Goal: Check status: Check status

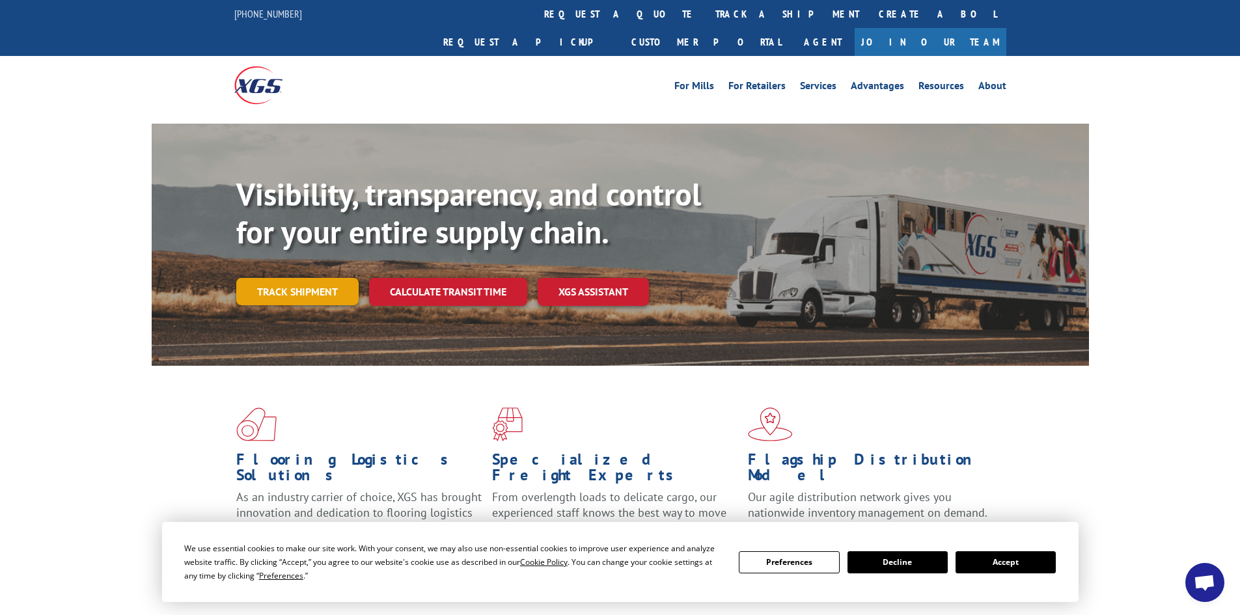
click at [274, 278] on link "Track shipment" at bounding box center [297, 291] width 122 height 27
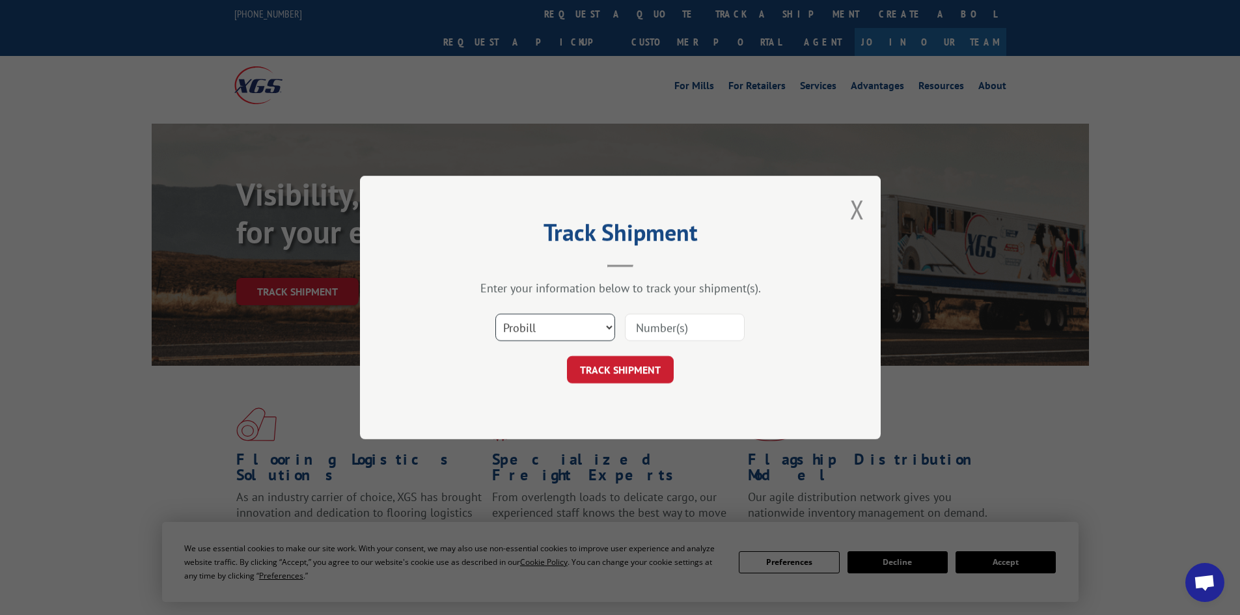
click at [538, 315] on select "Select category... Probill BOL PO" at bounding box center [555, 327] width 120 height 27
select select "po"
click at [495, 314] on select "Select category... Probill BOL PO" at bounding box center [555, 327] width 120 height 27
click at [670, 325] on input at bounding box center [685, 327] width 120 height 27
click at [645, 323] on input at bounding box center [685, 327] width 120 height 27
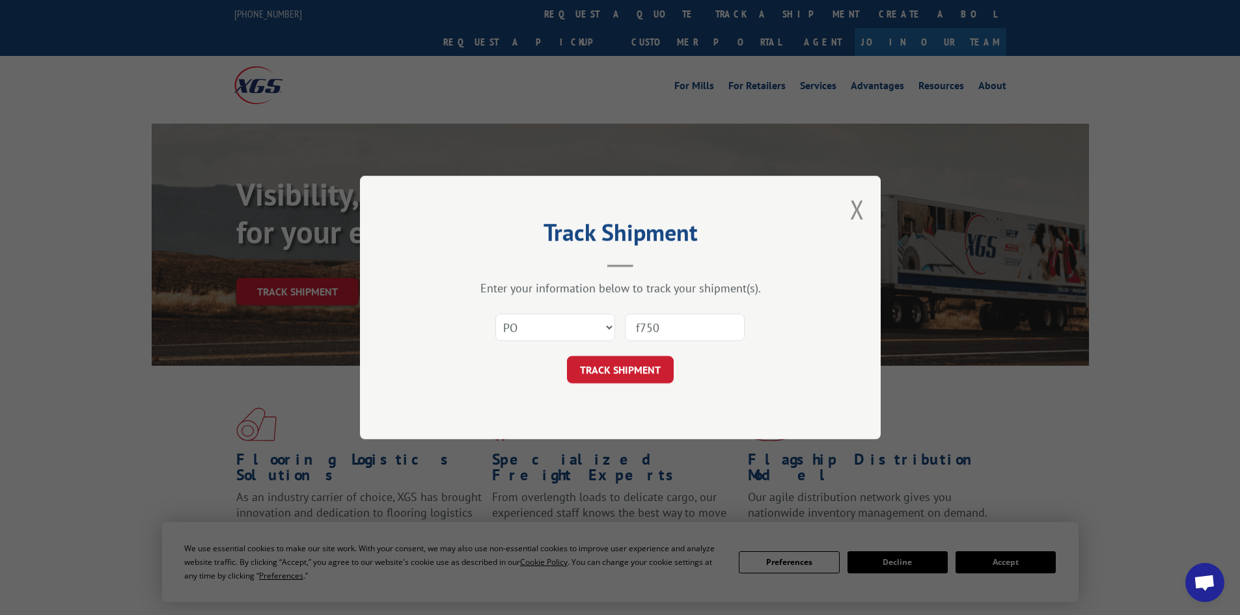
type input "f7504"
click button "TRACK SHIPMENT" at bounding box center [620, 369] width 107 height 27
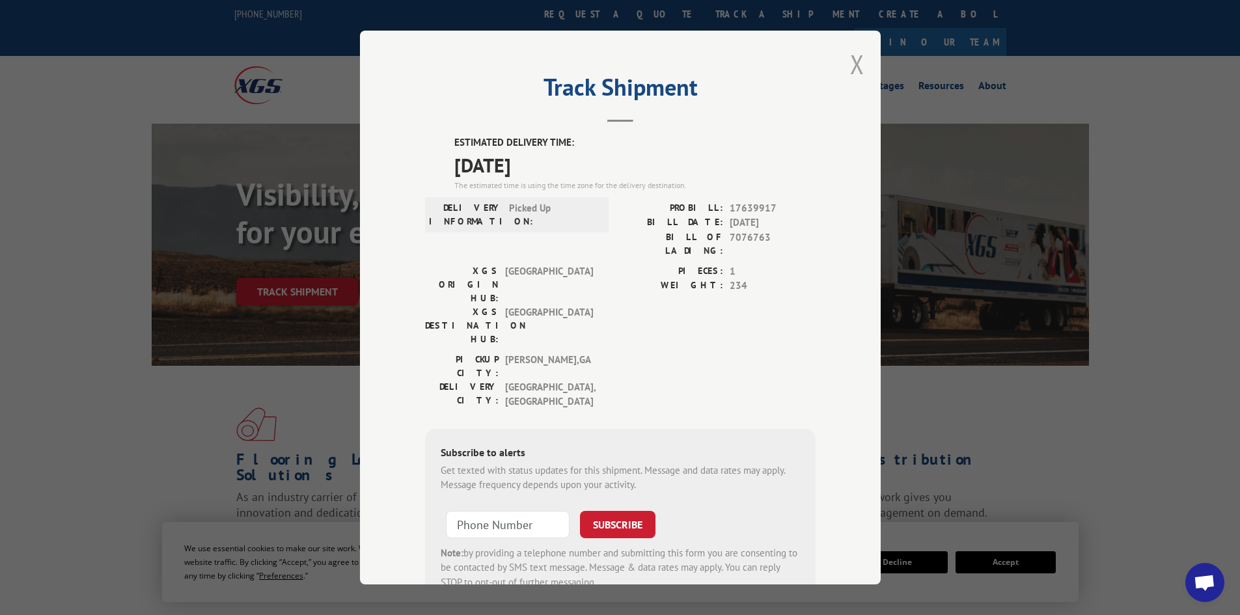
click at [850, 70] on button "Close modal" at bounding box center [857, 64] width 14 height 34
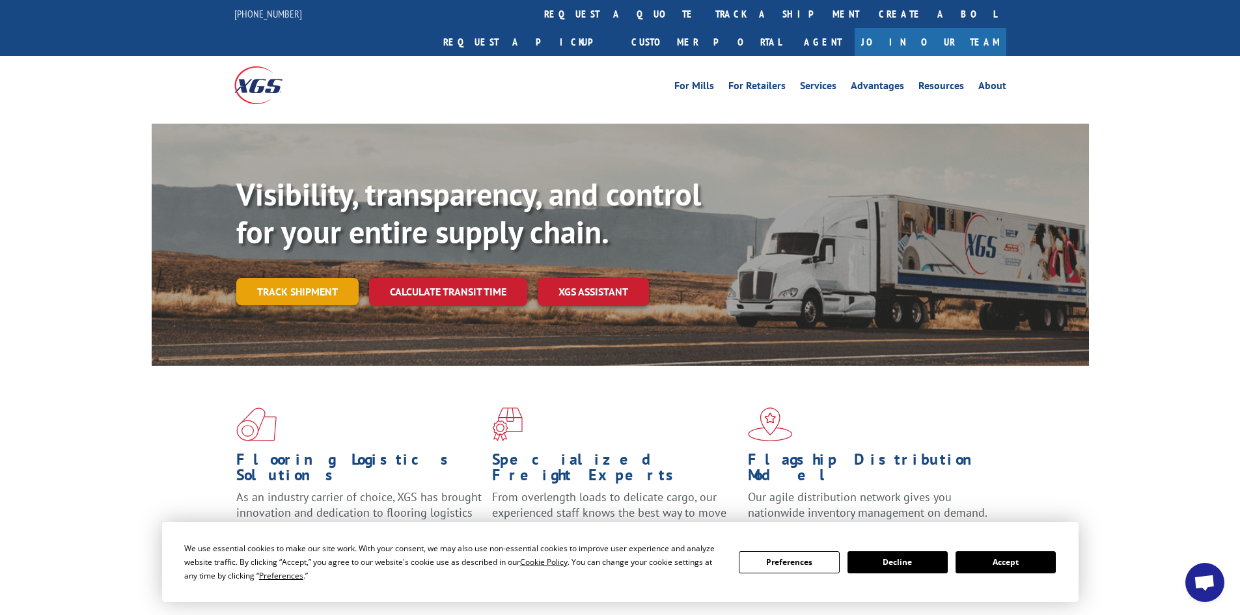
click at [282, 278] on link "Track shipment" at bounding box center [297, 291] width 122 height 27
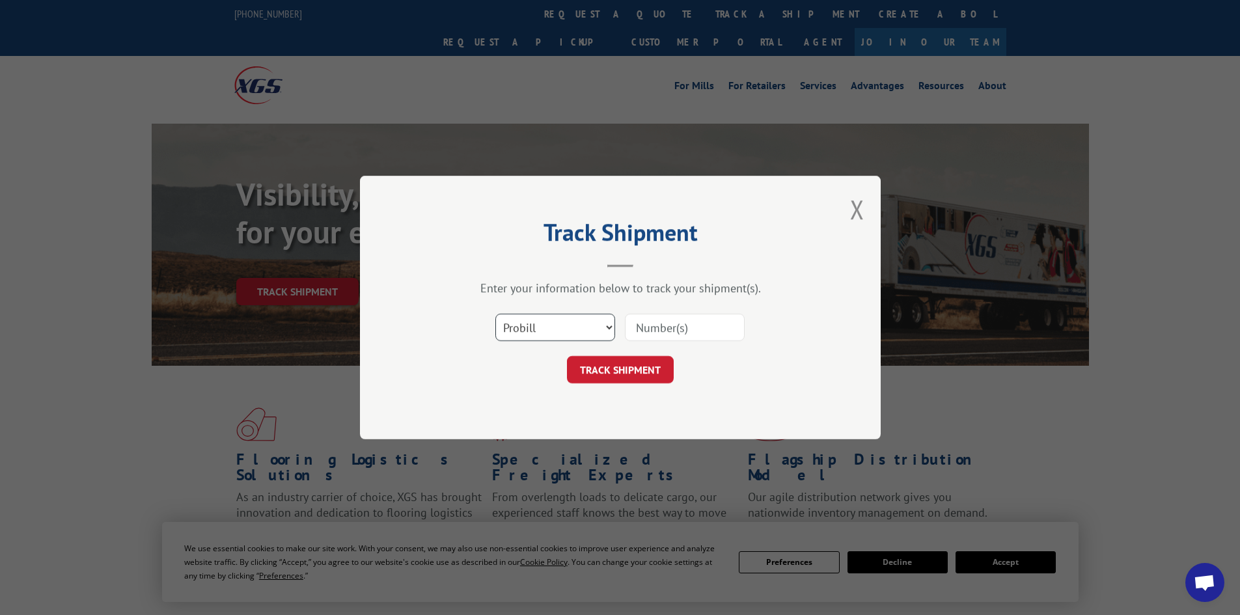
click at [528, 330] on select "Select category... Probill BOL PO" at bounding box center [555, 327] width 120 height 27
select select "po"
click at [495, 314] on select "Select category... Probill BOL PO" at bounding box center [555, 327] width 120 height 27
click at [640, 329] on input at bounding box center [685, 327] width 120 height 27
type input "a10419"
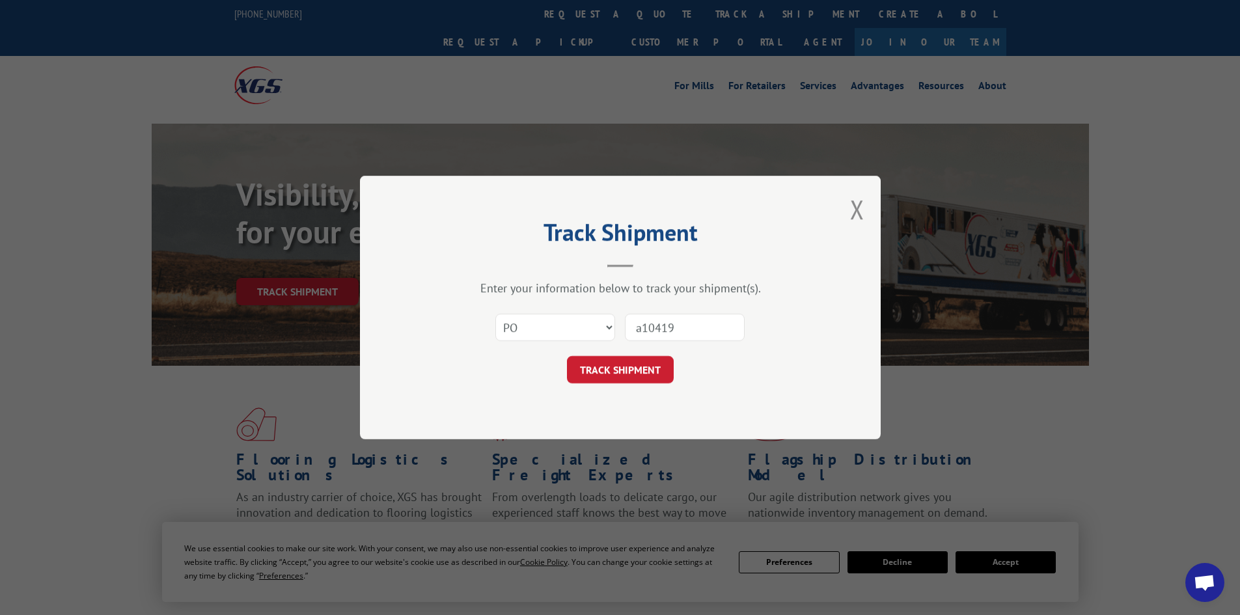
click button "TRACK SHIPMENT" at bounding box center [620, 369] width 107 height 27
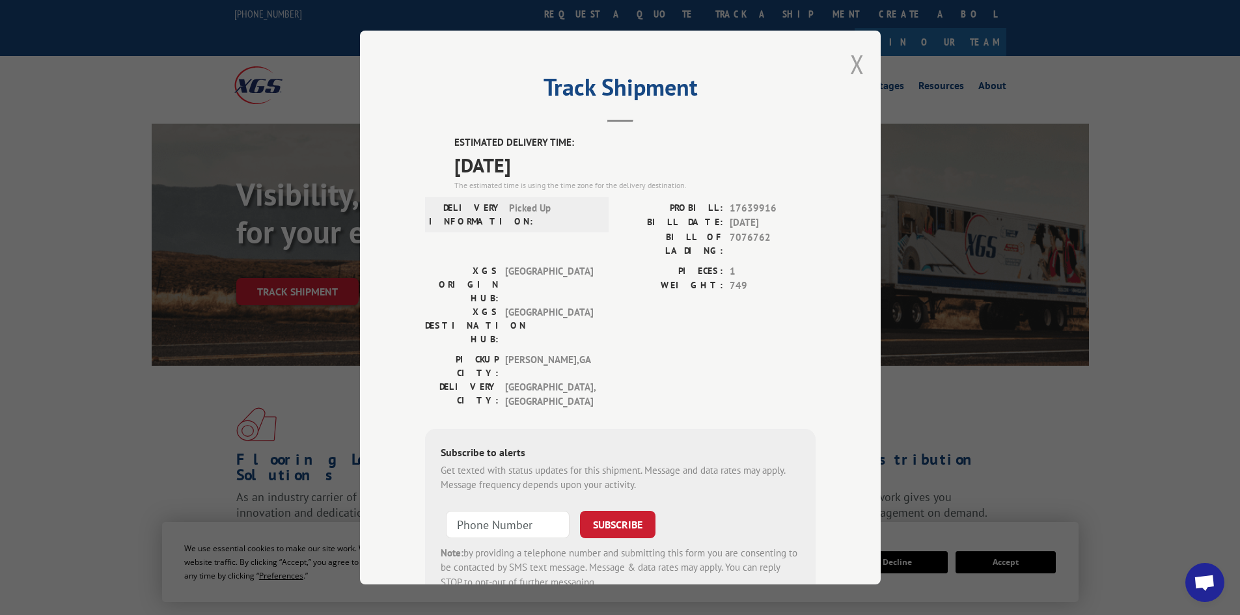
click at [856, 65] on button "Close modal" at bounding box center [857, 64] width 14 height 34
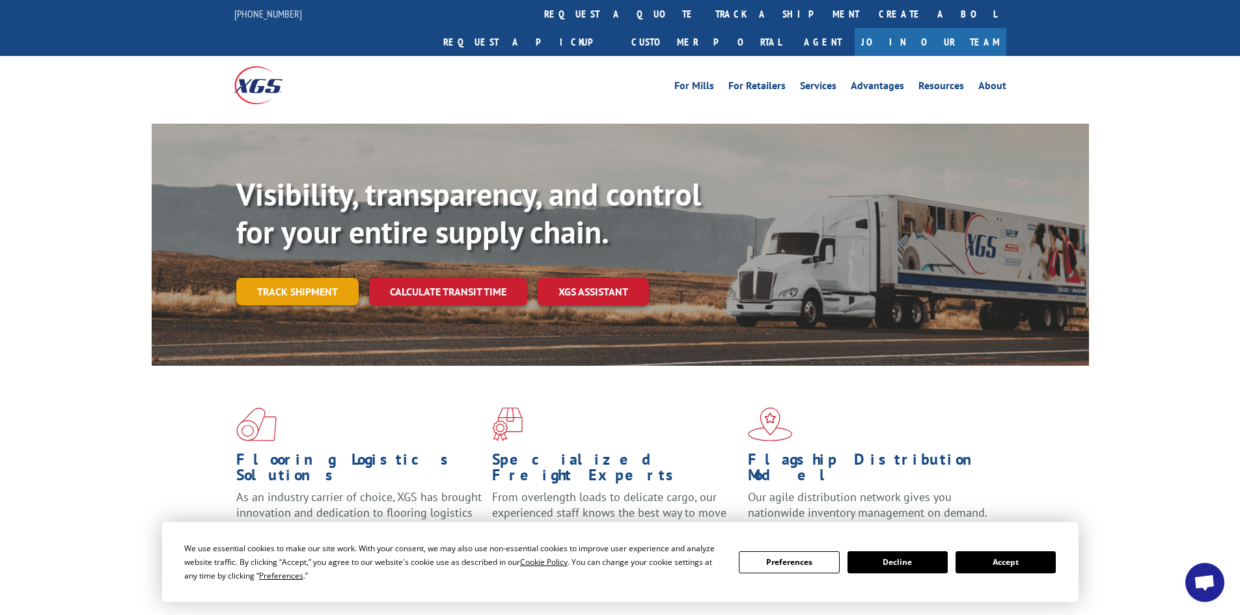
click at [318, 278] on link "Track shipment" at bounding box center [297, 291] width 122 height 27
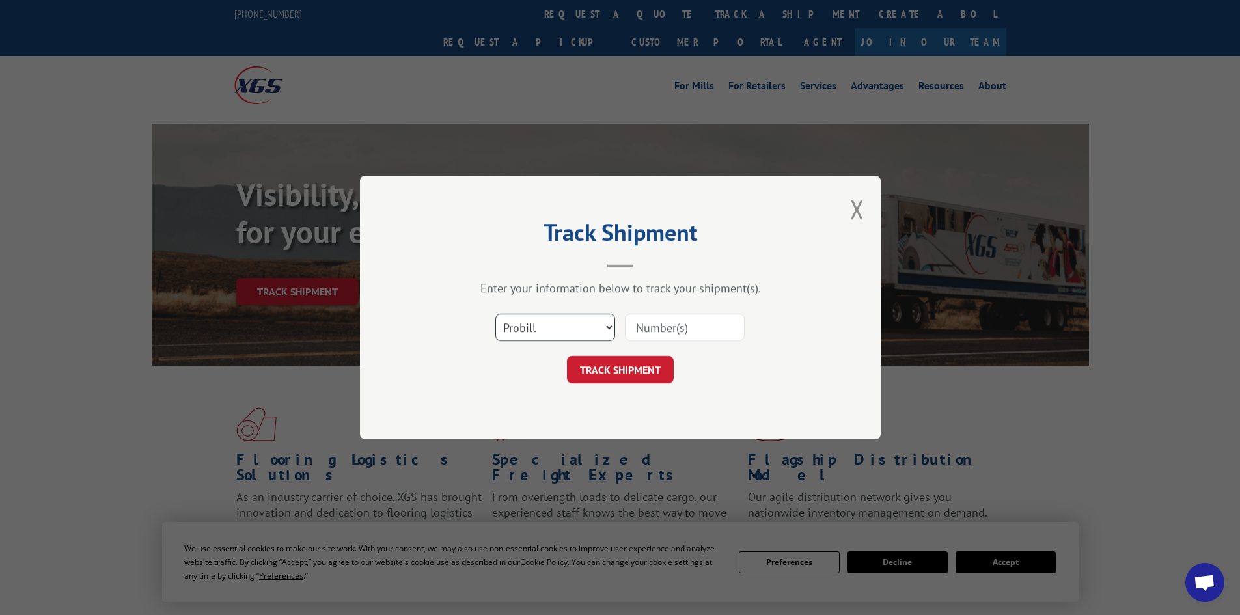
click at [567, 322] on select "Select category... Probill BOL PO" at bounding box center [555, 327] width 120 height 27
select select "po"
click at [495, 314] on select "Select category... Probill BOL PO" at bounding box center [555, 327] width 120 height 27
click at [659, 328] on input at bounding box center [685, 327] width 120 height 27
paste input "F 7504"
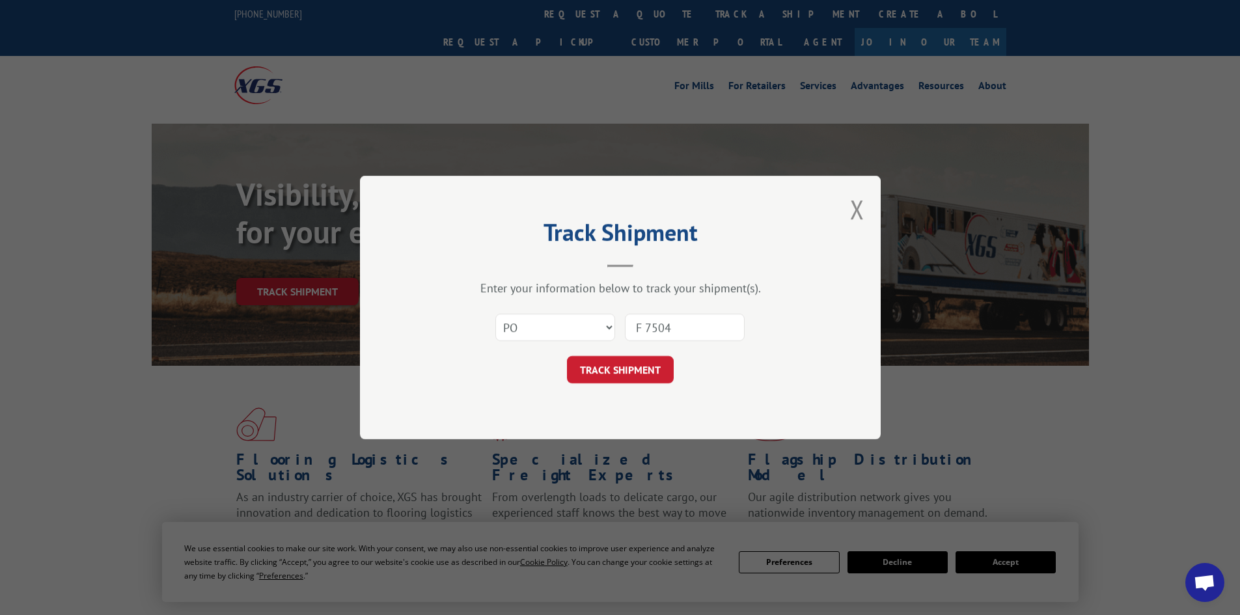
click at [647, 325] on input "F 7504" at bounding box center [685, 327] width 120 height 27
type input "F7504"
click at [609, 367] on button "TRACK SHIPMENT" at bounding box center [620, 369] width 107 height 27
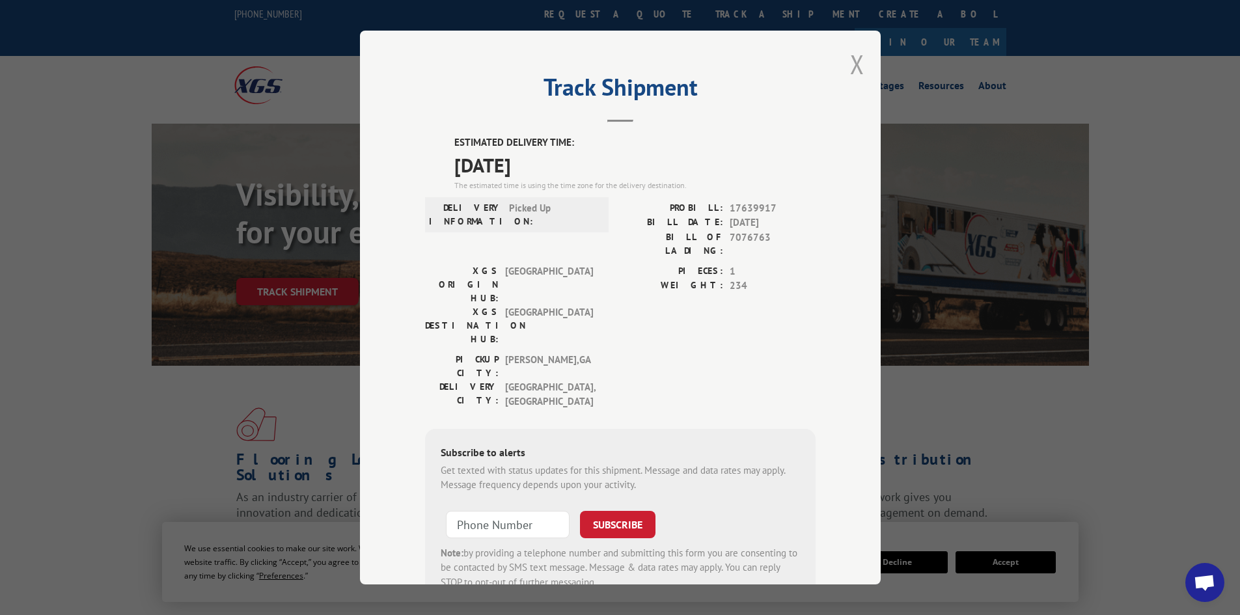
click at [853, 60] on button "Close modal" at bounding box center [857, 64] width 14 height 34
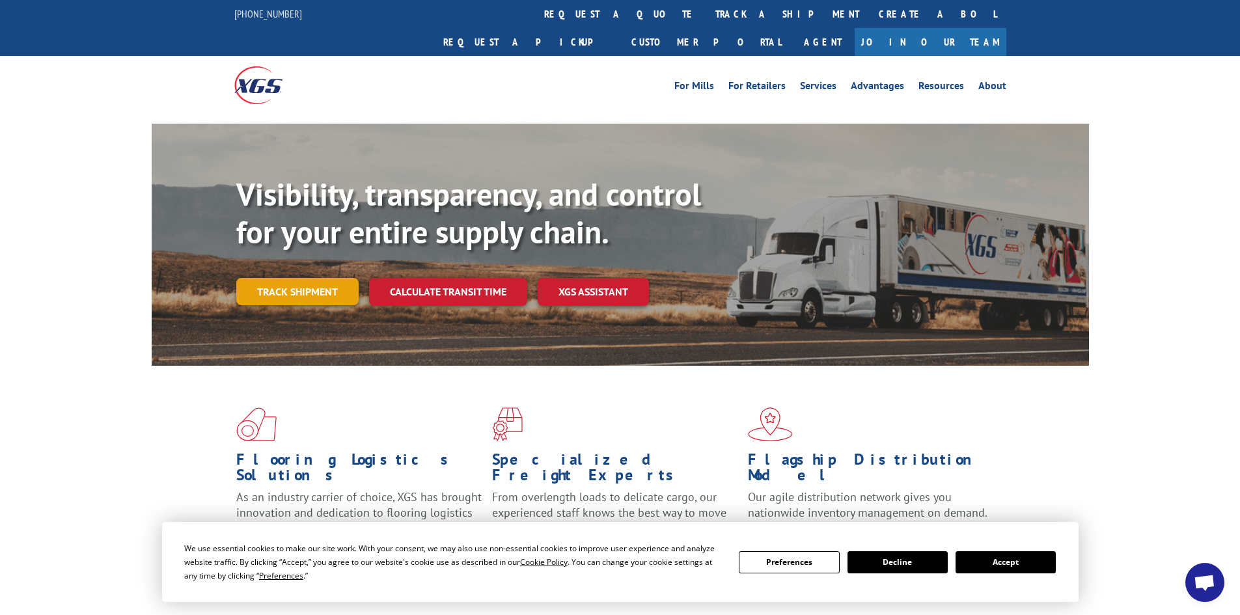
click at [278, 278] on link "Track shipment" at bounding box center [297, 291] width 122 height 27
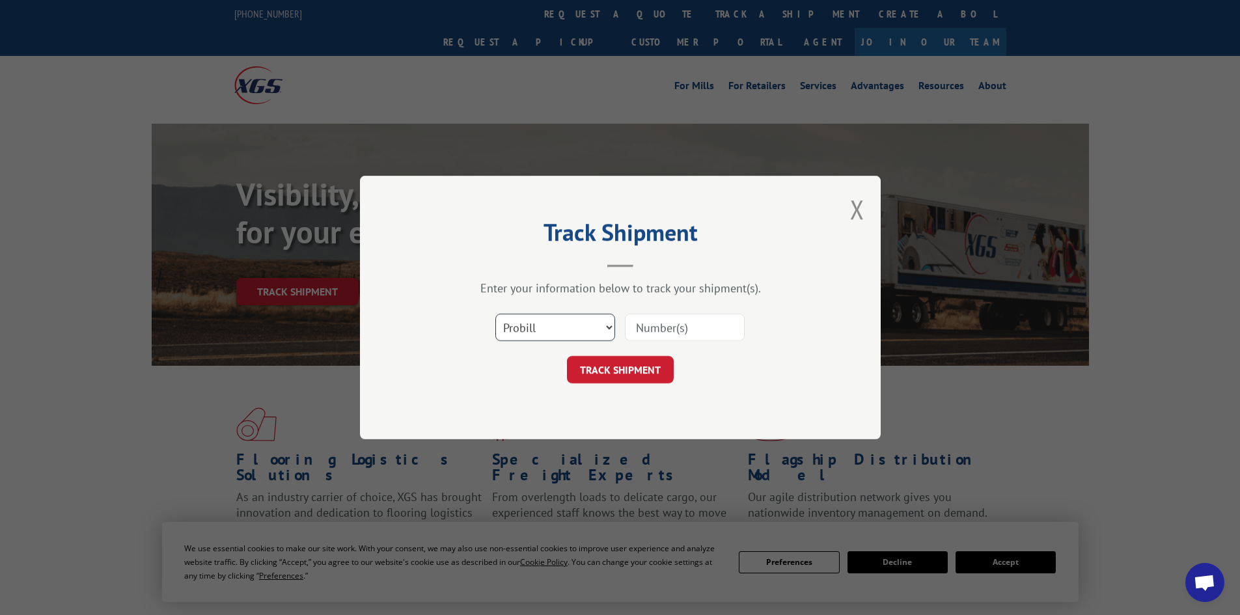
click at [551, 319] on select "Select category... Probill BOL PO" at bounding box center [555, 327] width 120 height 27
select select "po"
click at [495, 314] on select "Select category... Probill BOL PO" at bounding box center [555, 327] width 120 height 27
click at [656, 333] on input at bounding box center [685, 327] width 120 height 27
type input "h5075"
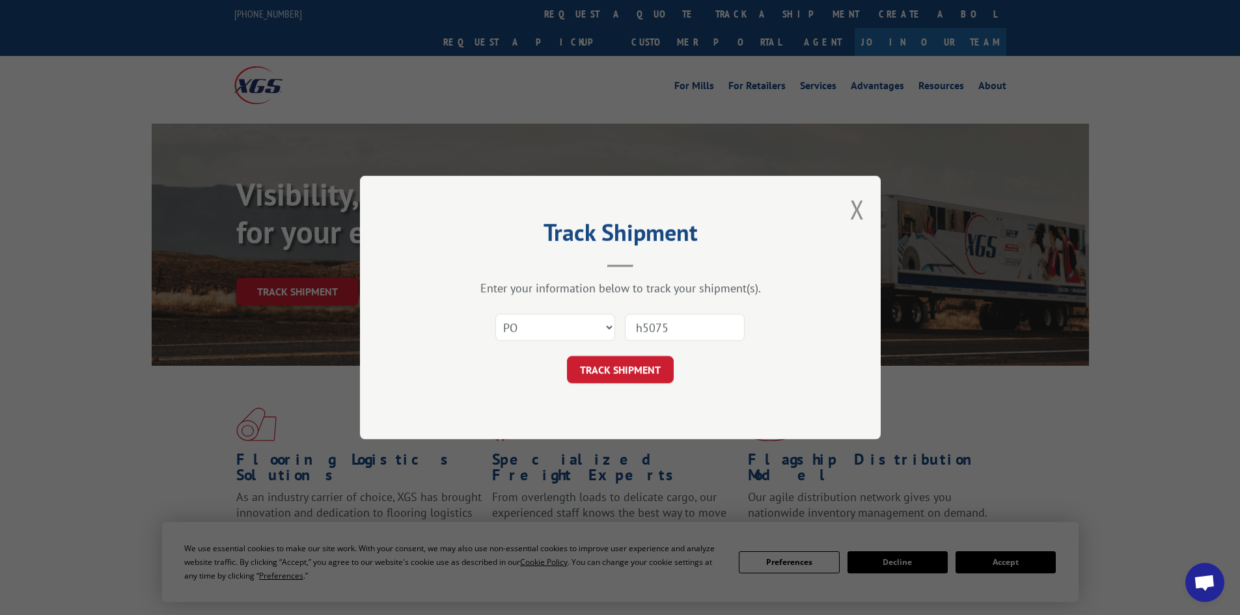
click button "TRACK SHIPMENT" at bounding box center [620, 369] width 107 height 27
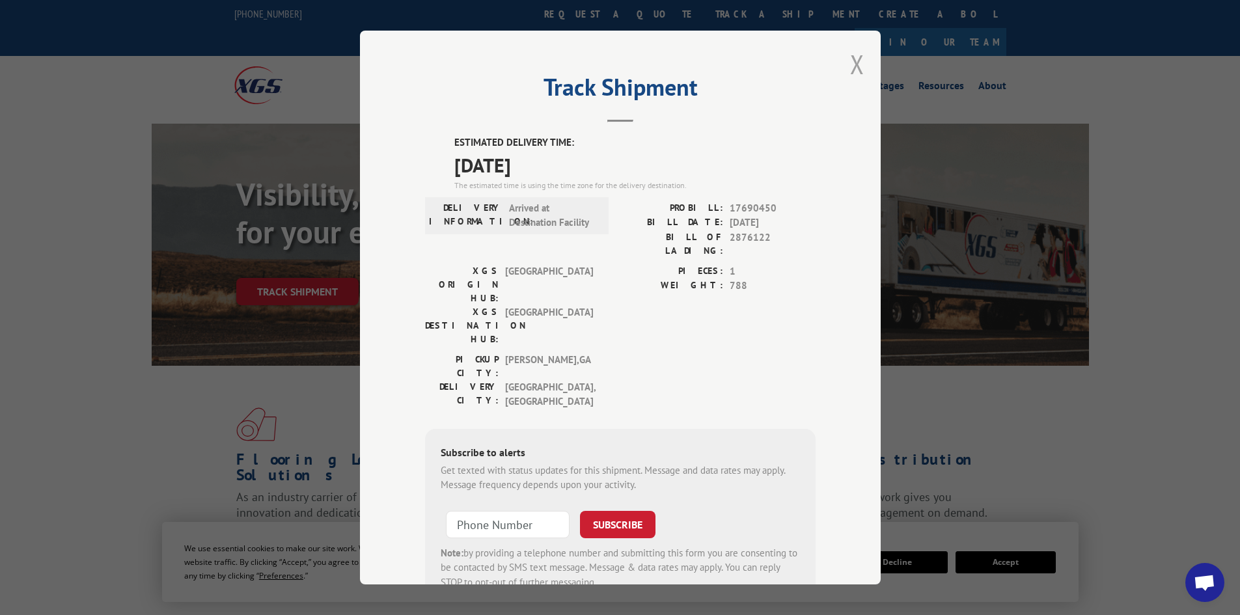
click at [850, 59] on button "Close modal" at bounding box center [857, 64] width 14 height 34
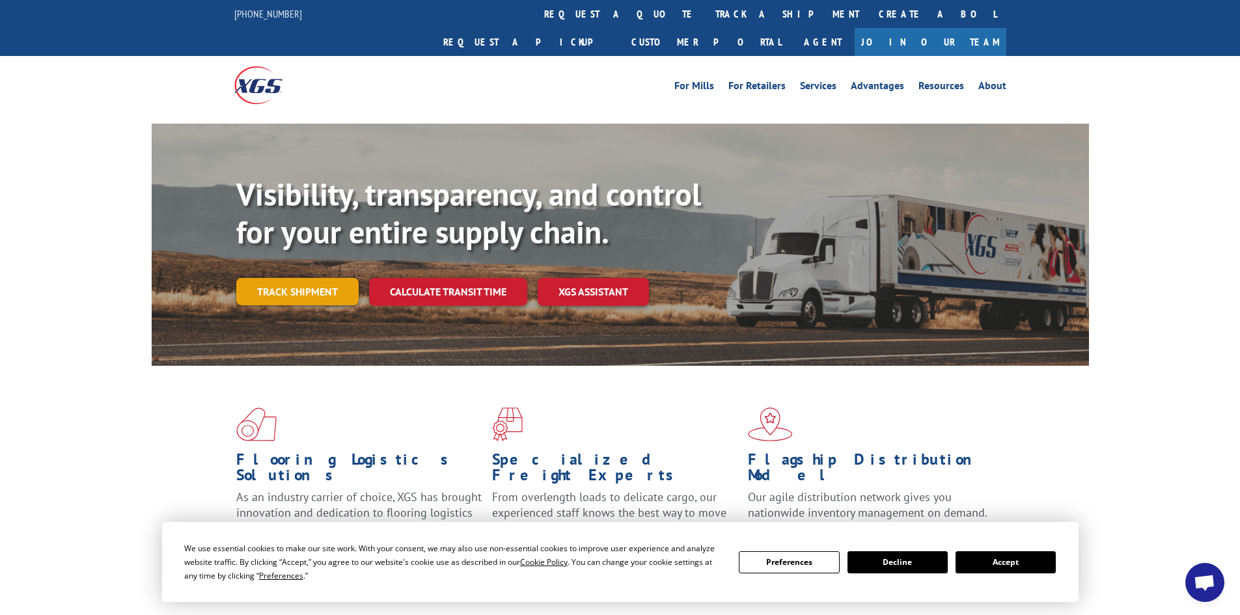
click at [258, 278] on link "Track shipment" at bounding box center [297, 291] width 122 height 27
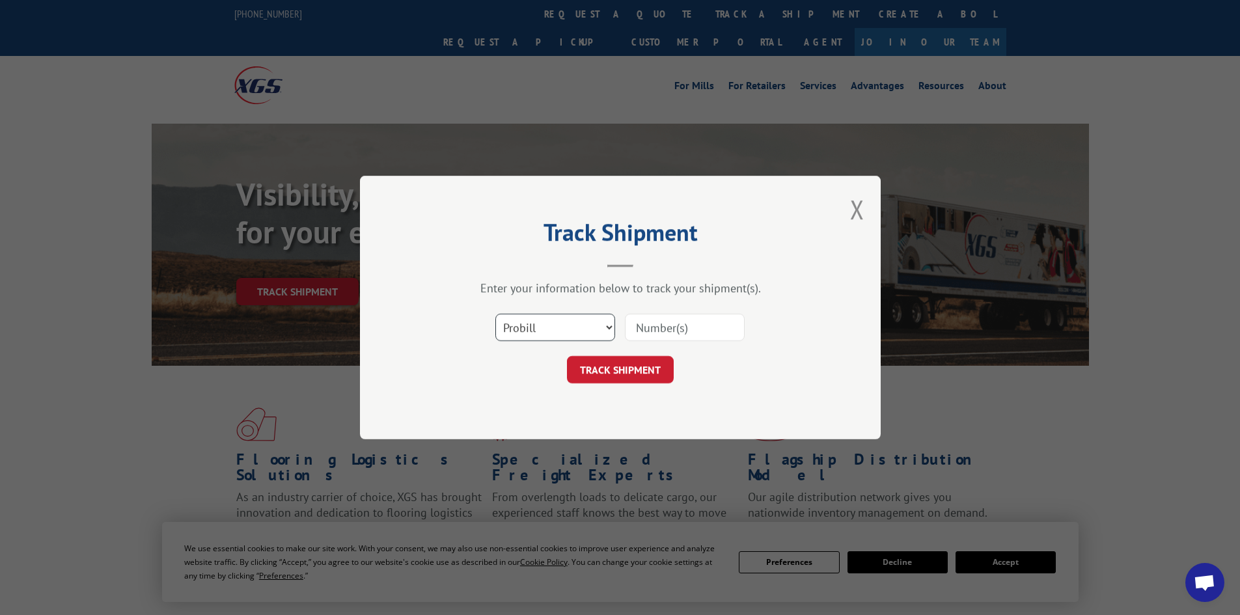
click at [532, 320] on select "Select category... Probill BOL PO" at bounding box center [555, 327] width 120 height 27
select select "po"
click at [495, 314] on select "Select category... Probill BOL PO" at bounding box center [555, 327] width 120 height 27
click at [648, 324] on input at bounding box center [685, 327] width 120 height 27
type input "h5039"
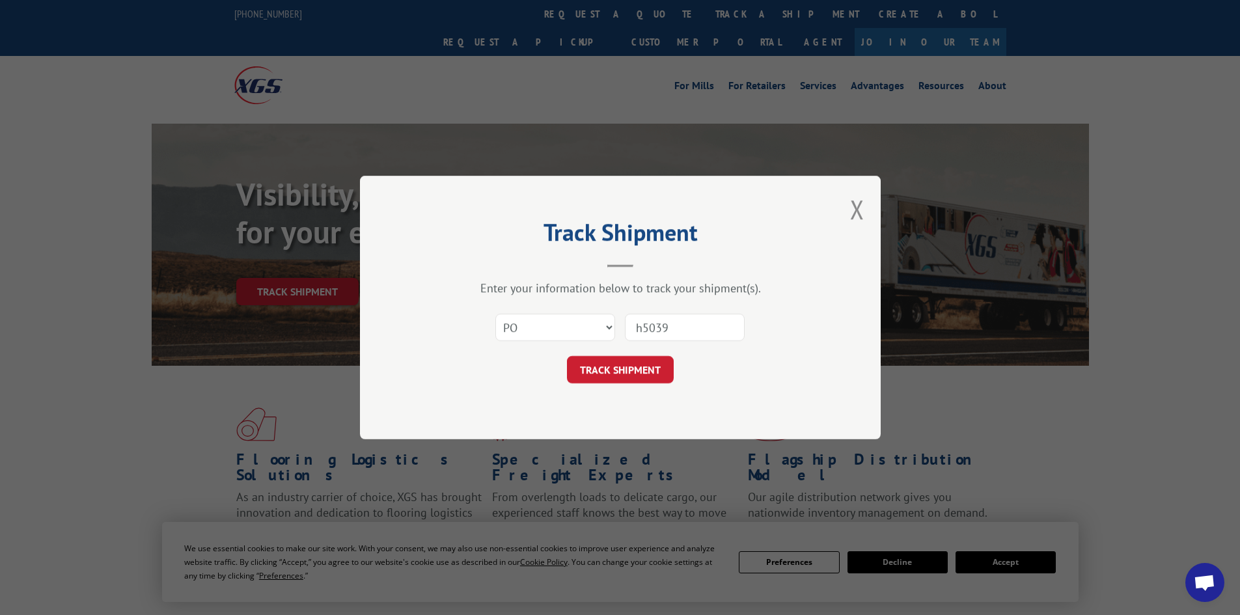
click button "TRACK SHIPMENT" at bounding box center [620, 369] width 107 height 27
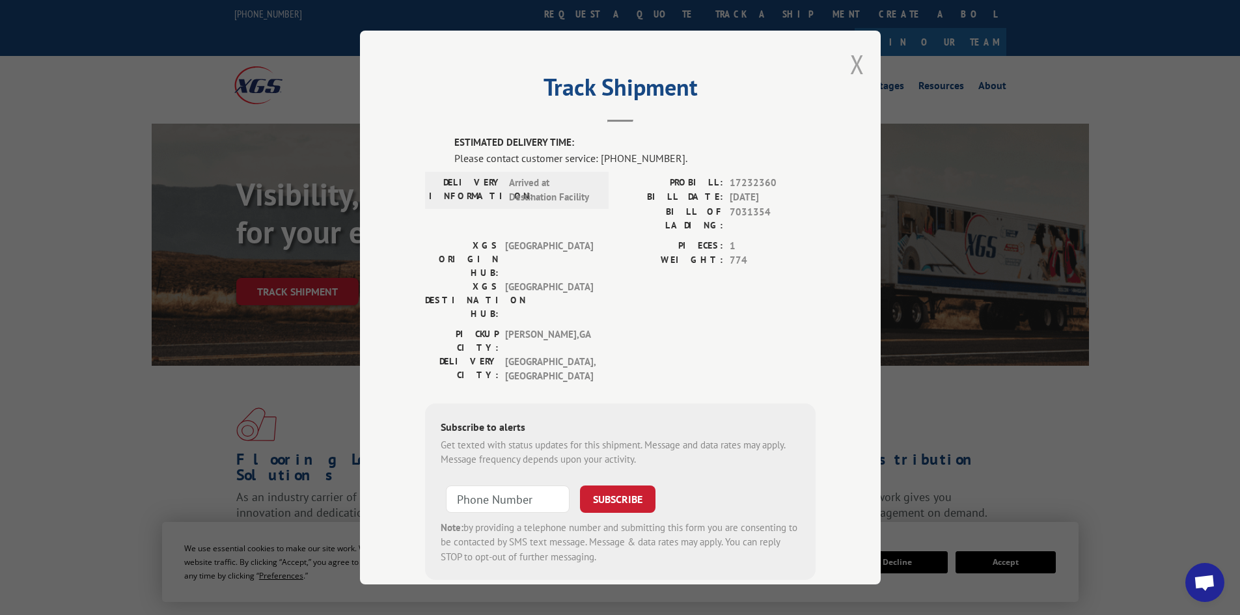
click at [850, 64] on button "Close modal" at bounding box center [857, 64] width 14 height 34
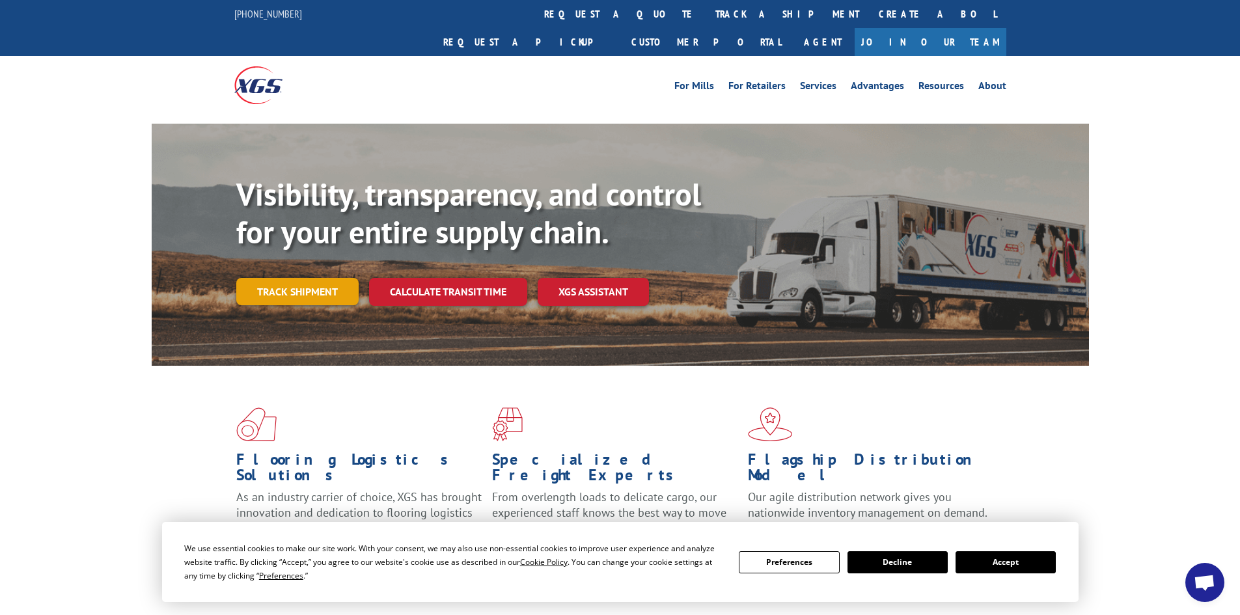
click at [301, 278] on link "Track shipment" at bounding box center [297, 291] width 122 height 27
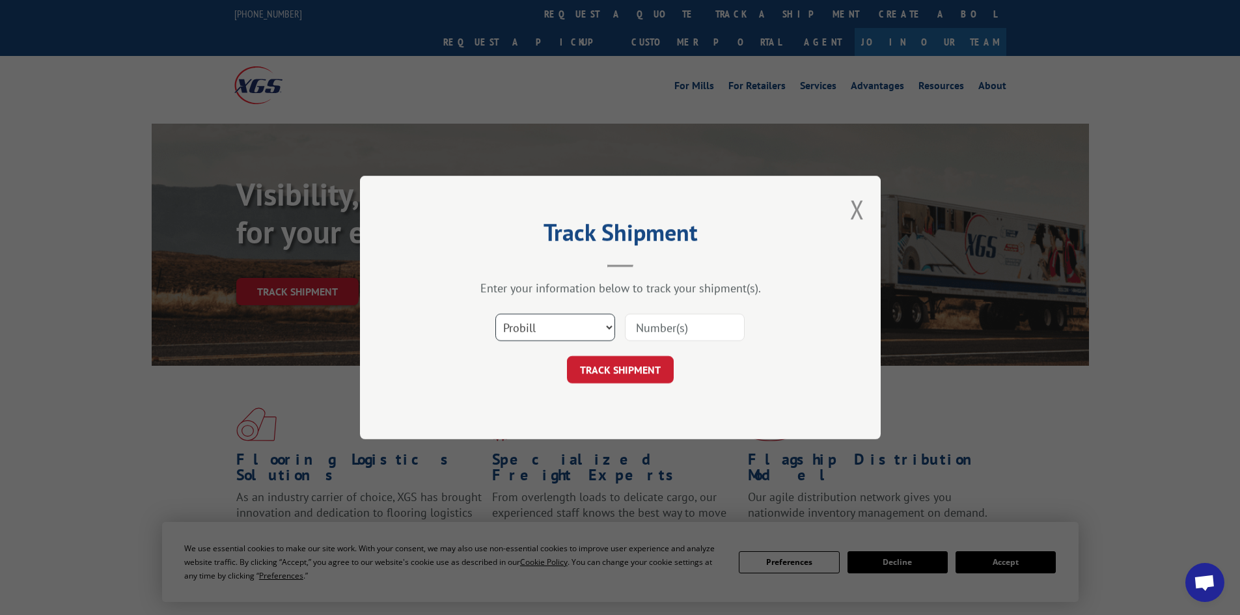
click at [551, 329] on select "Select category... Probill BOL PO" at bounding box center [555, 327] width 120 height 27
select select "po"
click at [495, 314] on select "Select category... Probill BOL PO" at bounding box center [555, 327] width 120 height 27
click at [670, 326] on input at bounding box center [685, 327] width 120 height 27
paste input "D 8712"
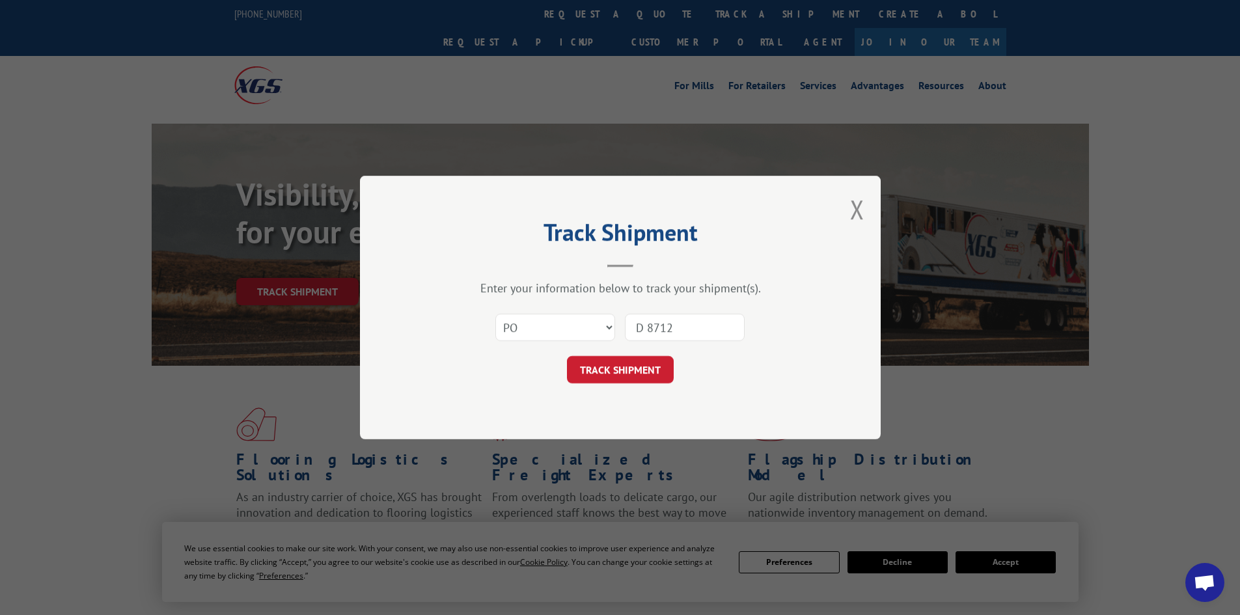
click at [647, 326] on input "D 8712" at bounding box center [685, 327] width 120 height 27
type input "D8712"
click at [643, 369] on button "TRACK SHIPMENT" at bounding box center [620, 369] width 107 height 27
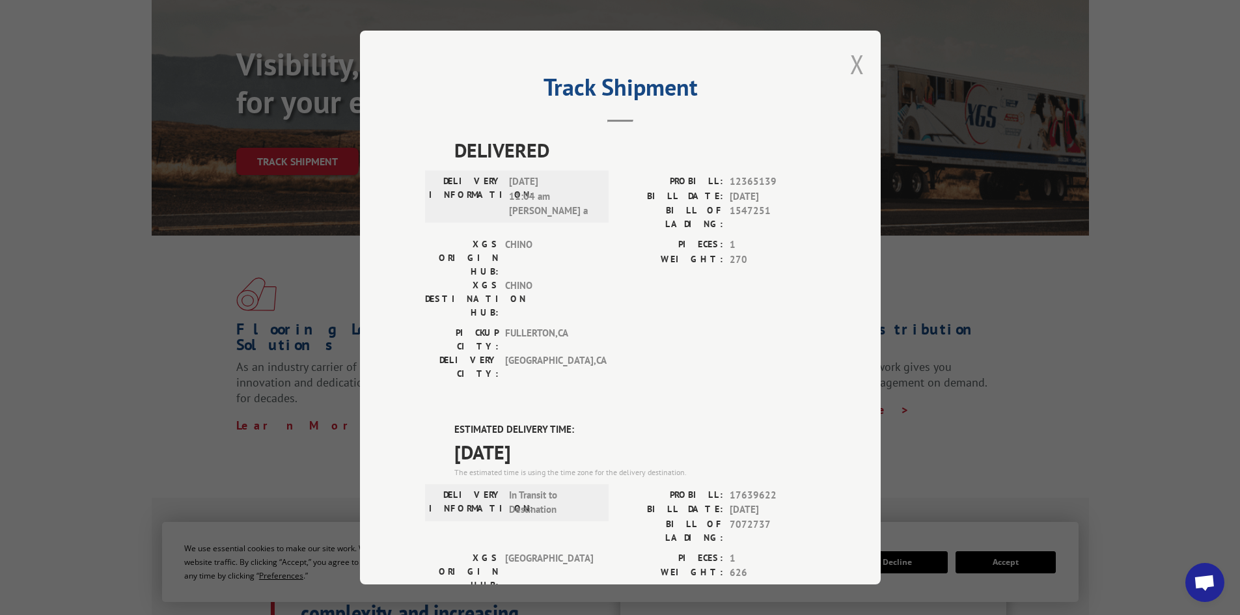
click at [850, 64] on button "Close modal" at bounding box center [857, 64] width 14 height 34
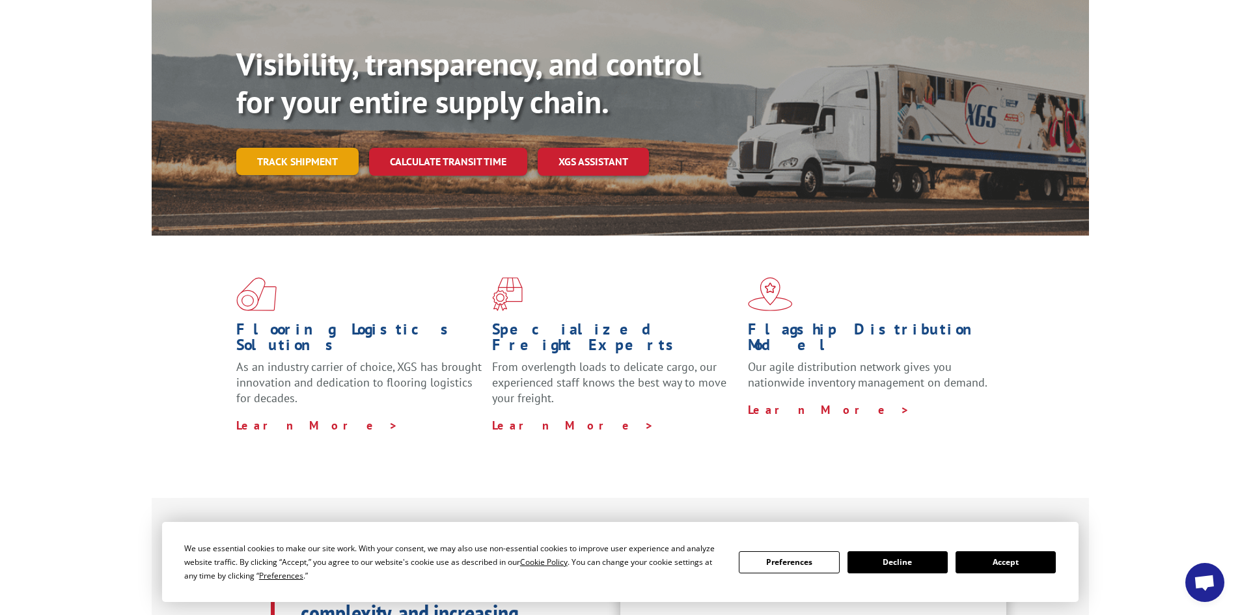
click at [290, 148] on link "Track shipment" at bounding box center [297, 161] width 122 height 27
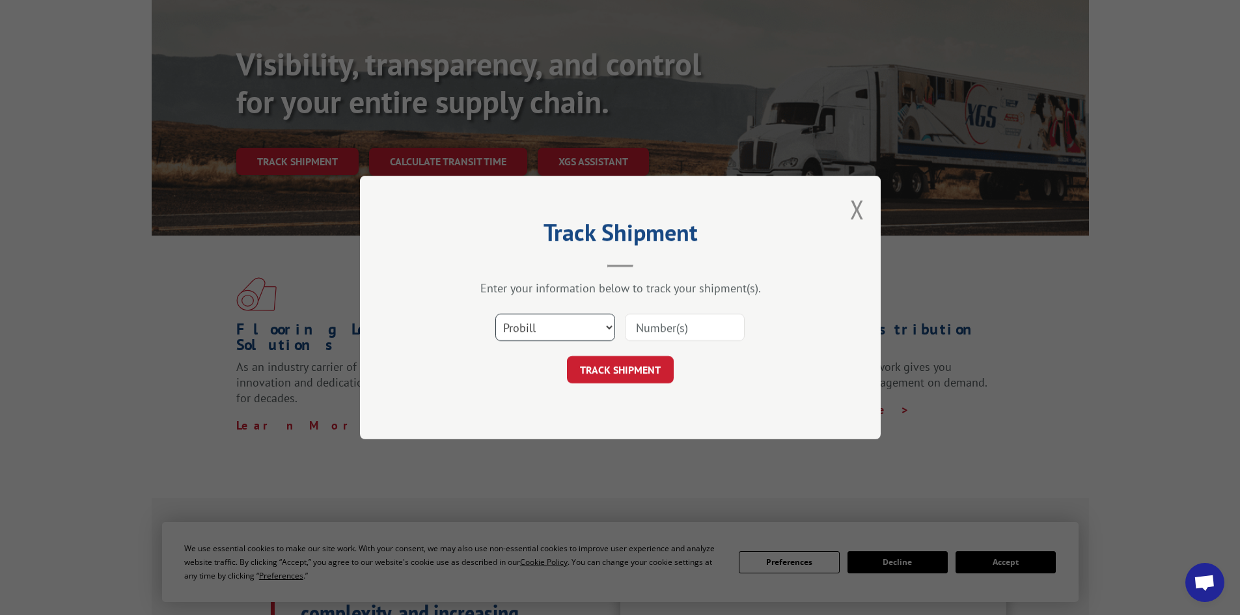
drag, startPoint x: 564, startPoint y: 325, endPoint x: 549, endPoint y: 336, distance: 19.1
click at [564, 324] on select "Select category... Probill BOL PO" at bounding box center [555, 327] width 120 height 27
select select "po"
click at [495, 314] on select "Select category... Probill BOL PO" at bounding box center [555, 327] width 120 height 27
paste input "CG 1019"
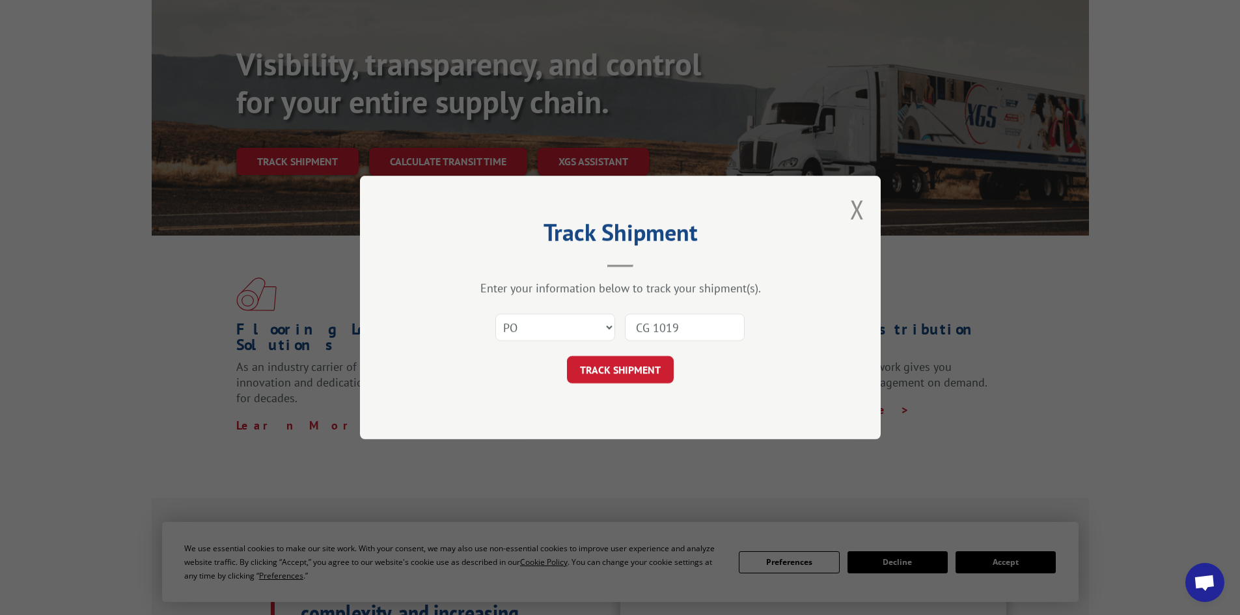
click at [655, 329] on input "CG 1019" at bounding box center [685, 327] width 120 height 27
type input "CG1019"
click at [583, 372] on button "TRACK SHIPMENT" at bounding box center [620, 369] width 107 height 27
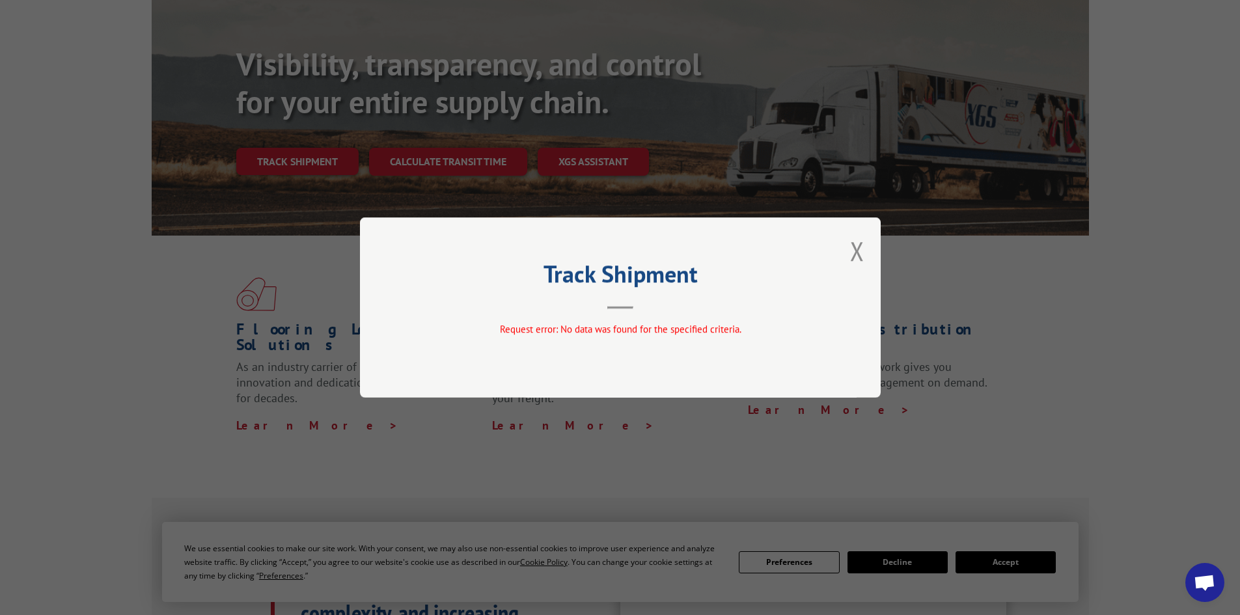
click at [867, 249] on div "Track Shipment Request error: No data was found for the specified criteria." at bounding box center [620, 307] width 521 height 180
click at [860, 250] on button "Close modal" at bounding box center [857, 251] width 14 height 34
